Goal: Task Accomplishment & Management: Use online tool/utility

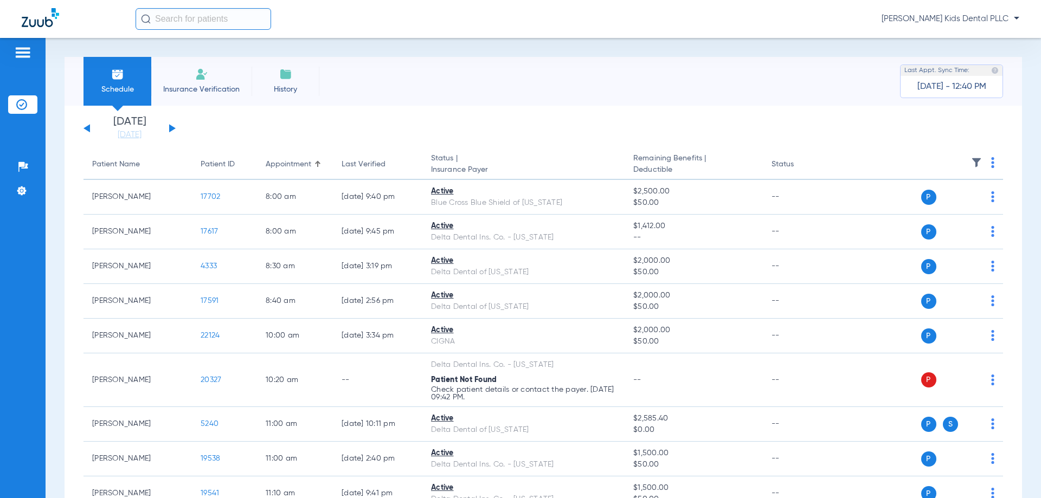
click at [172, 128] on button at bounding box center [172, 128] width 7 height 8
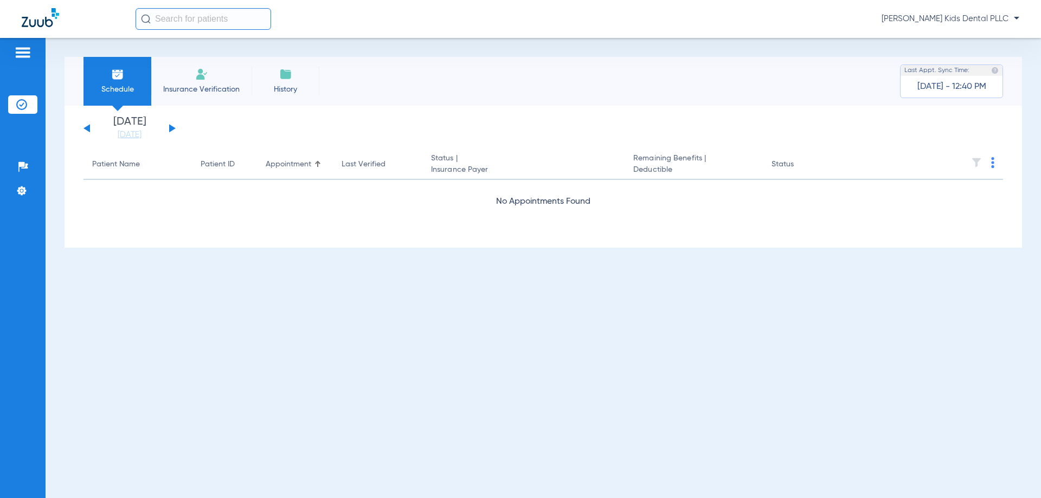
click at [172, 128] on button at bounding box center [172, 128] width 7 height 8
click at [167, 125] on div "[DATE] [DATE] [DATE] [DATE] [DATE] [DATE] [DATE] [DATE] [DATE] [DATE] [DATE] [D…" at bounding box center [129, 129] width 92 height 24
click at [170, 127] on button at bounding box center [172, 128] width 7 height 8
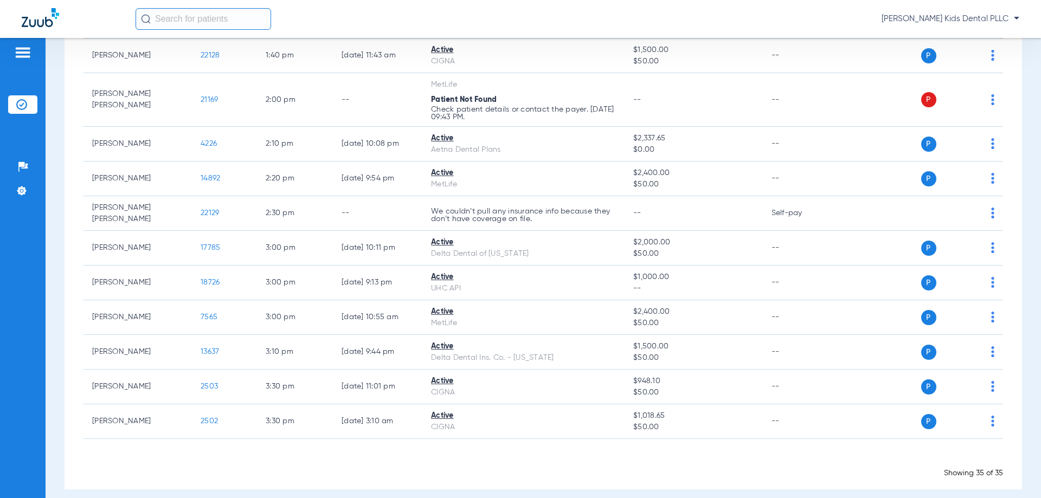
scroll to position [1075, 0]
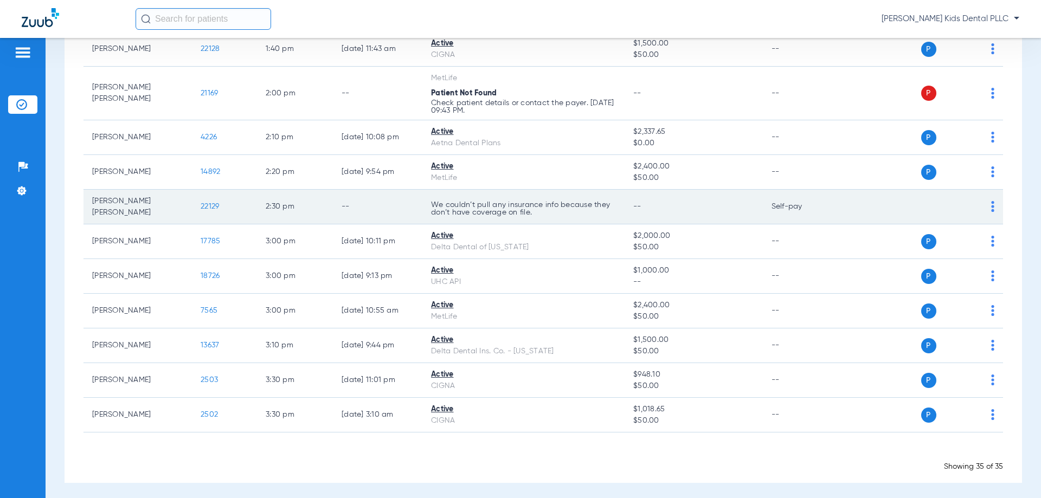
click at [991, 207] on img at bounding box center [992, 206] width 3 height 11
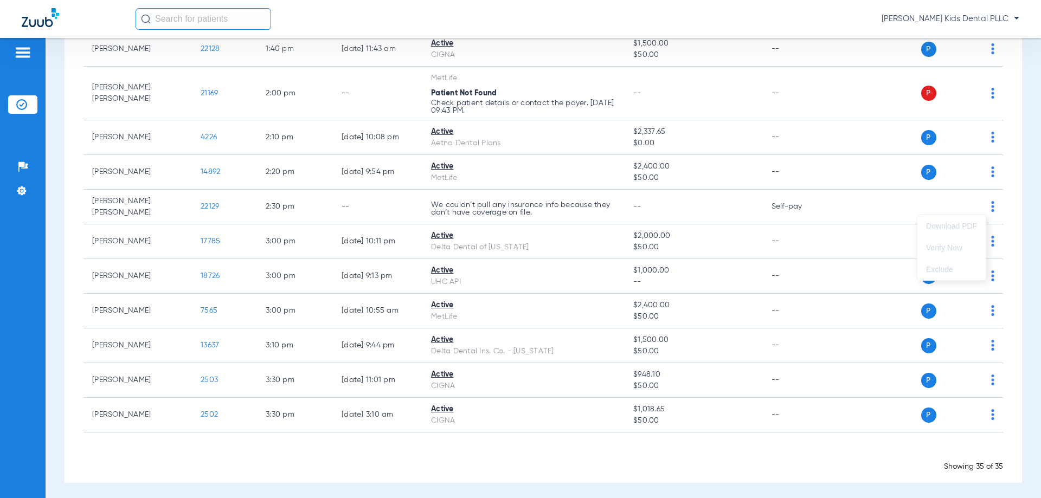
click at [583, 215] on div at bounding box center [520, 249] width 1041 height 498
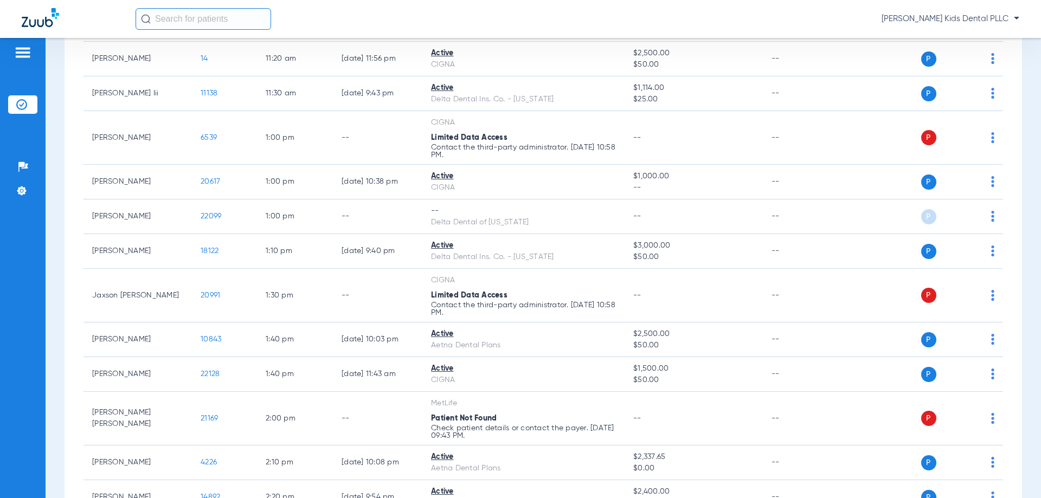
scroll to position [642, 0]
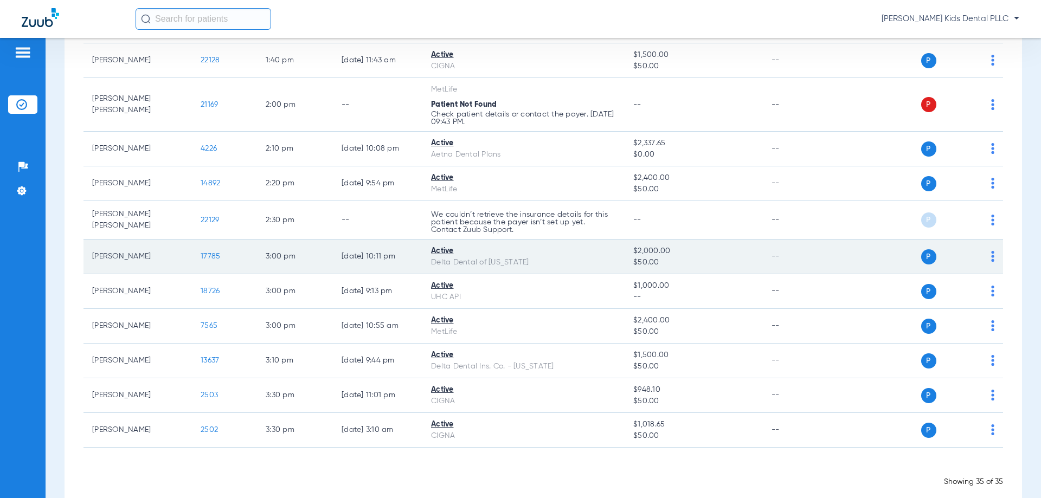
scroll to position [1083, 0]
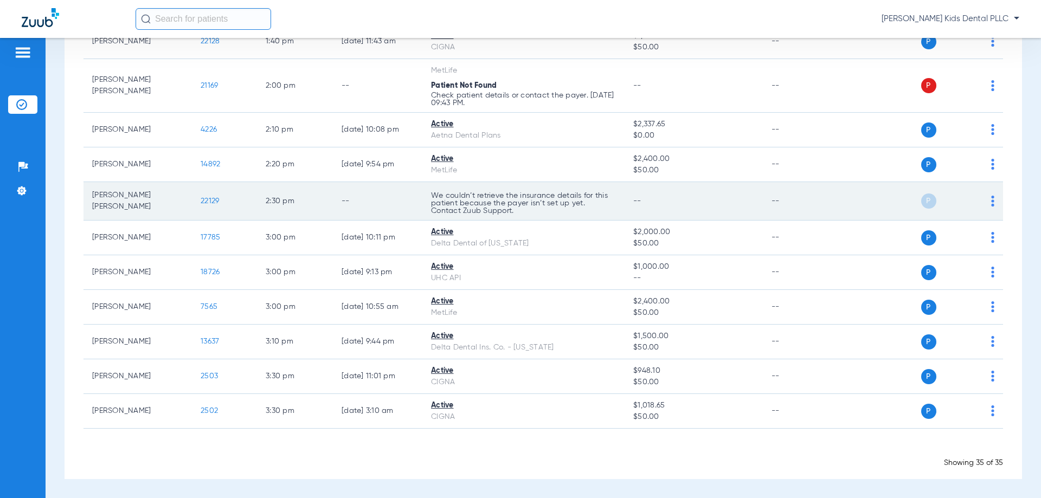
click at [991, 201] on img at bounding box center [992, 201] width 3 height 11
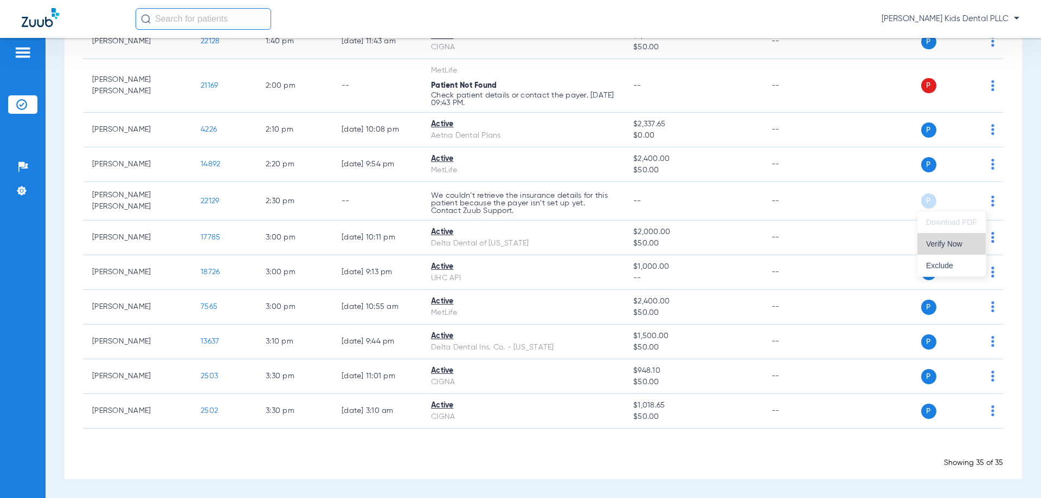
click at [954, 244] on span "Verify Now" at bounding box center [951, 244] width 51 height 8
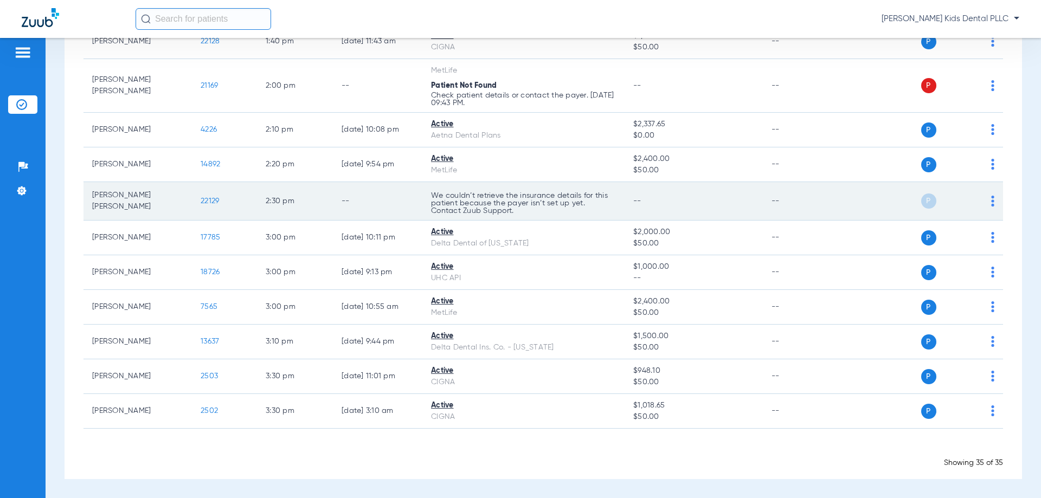
scroll to position [1029, 0]
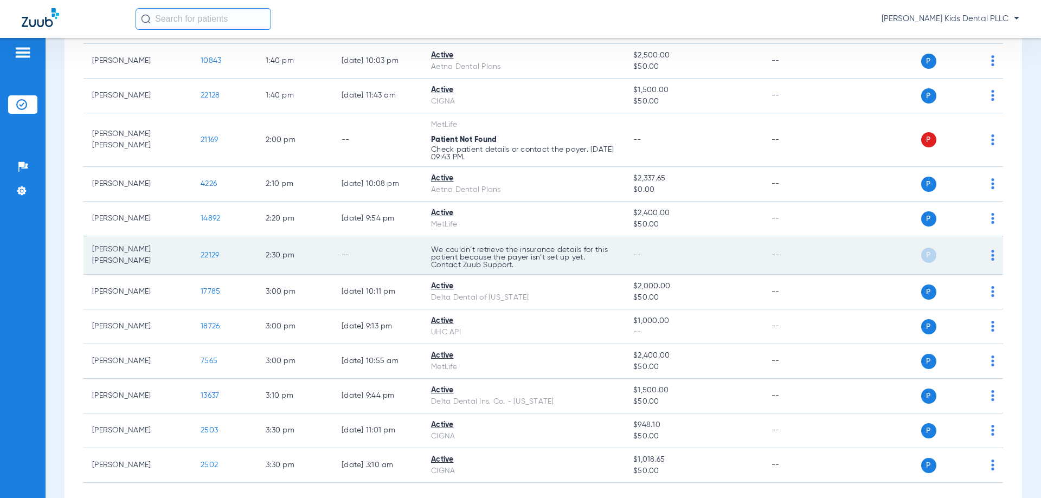
click at [981, 256] on div "P S" at bounding box center [915, 255] width 159 height 15
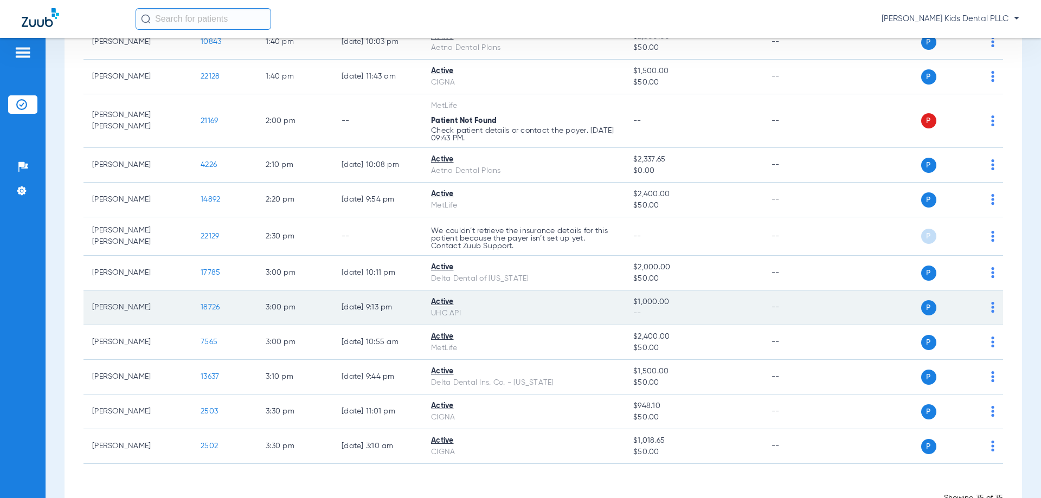
scroll to position [1029, 0]
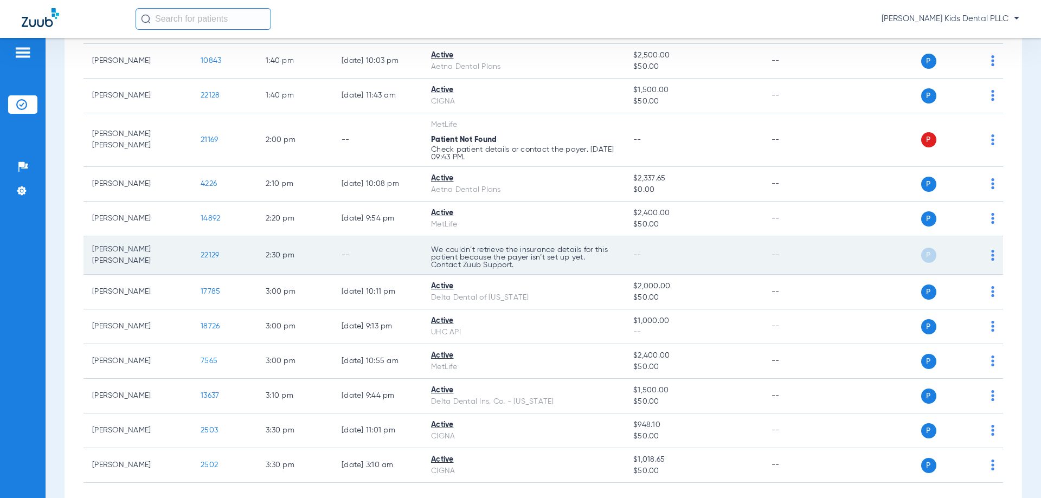
click at [986, 259] on td "P S" at bounding box center [919, 255] width 167 height 38
click at [991, 257] on img at bounding box center [992, 255] width 3 height 11
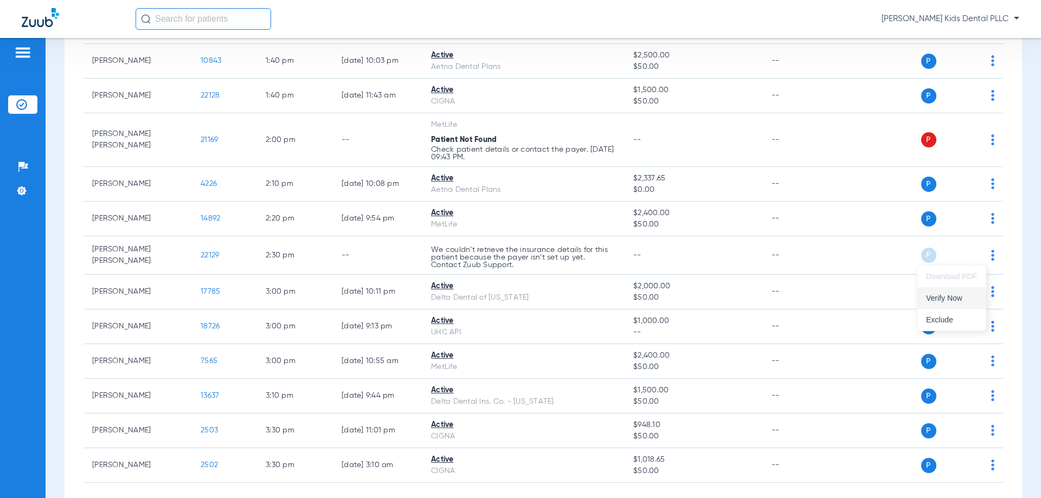
click at [945, 298] on span "Verify Now" at bounding box center [951, 298] width 51 height 8
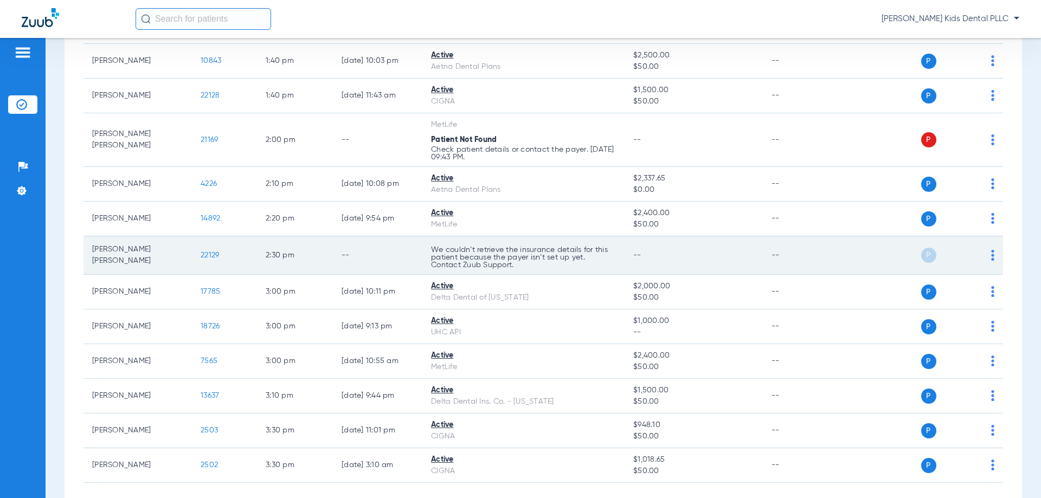
click at [987, 259] on td "P S" at bounding box center [919, 255] width 167 height 38
click at [991, 255] on img at bounding box center [992, 255] width 3 height 11
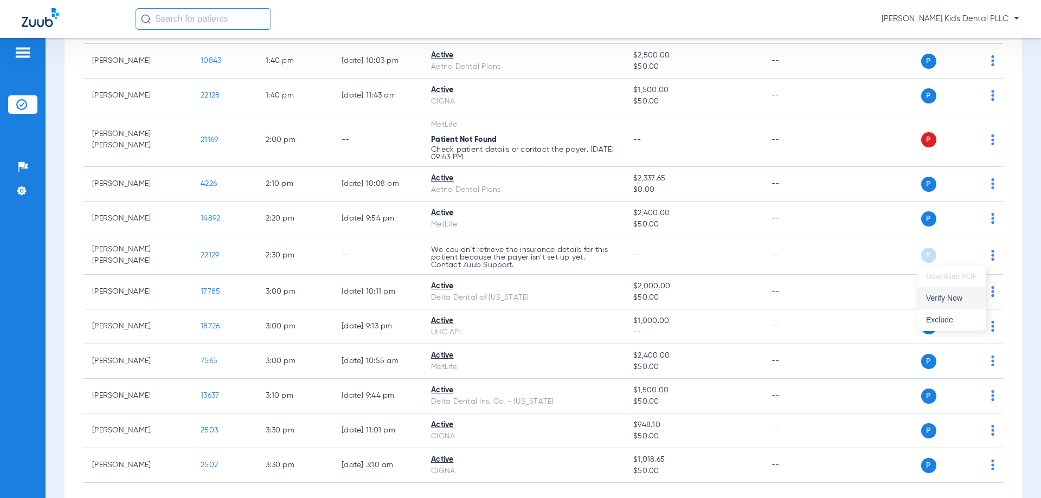
click at [944, 301] on span "Verify Now" at bounding box center [951, 298] width 51 height 8
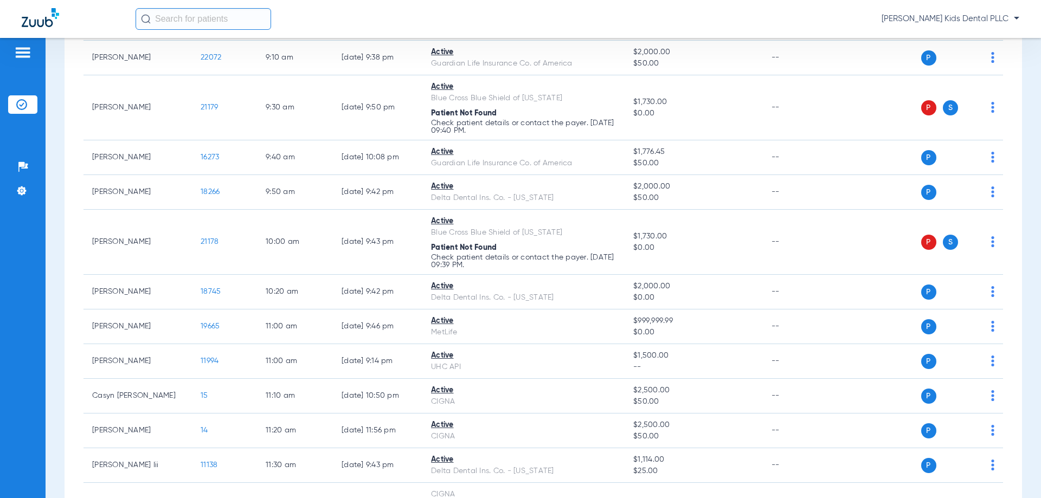
scroll to position [270, 0]
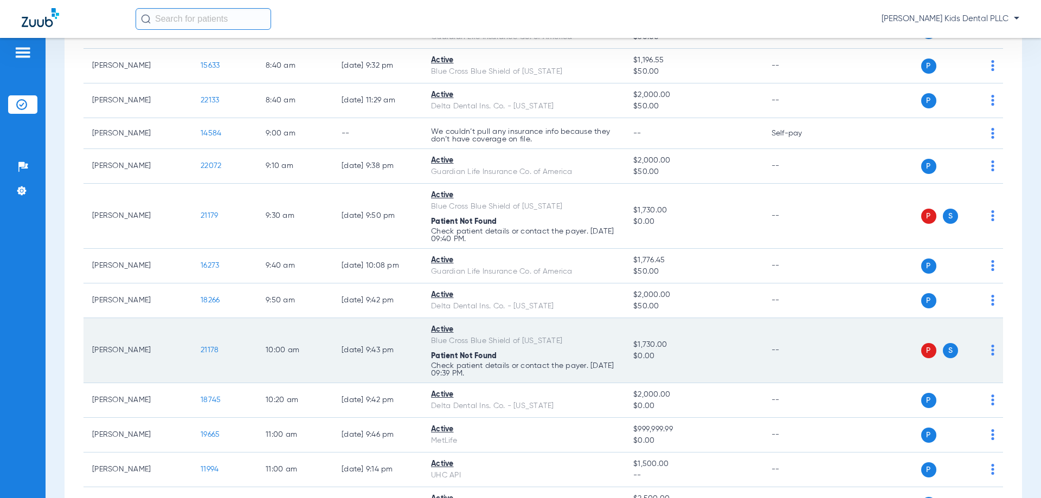
click at [991, 351] on img at bounding box center [992, 350] width 3 height 11
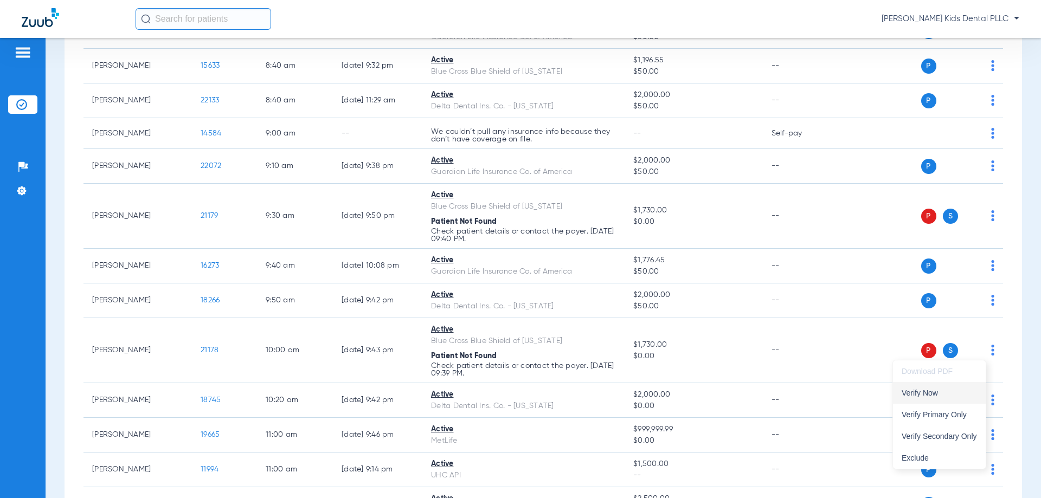
click at [919, 397] on span "Verify Now" at bounding box center [938, 393] width 75 height 8
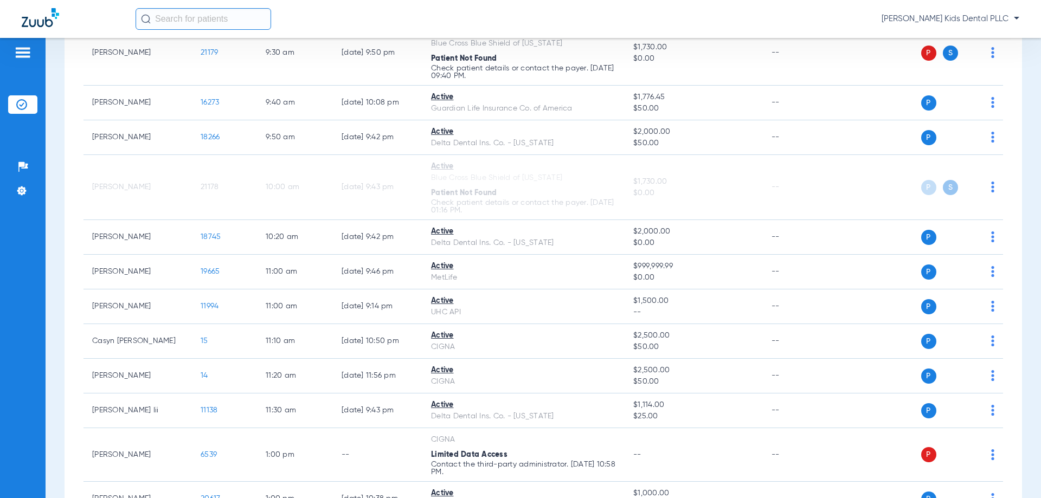
scroll to position [429, 0]
